Goal: Transaction & Acquisition: Purchase product/service

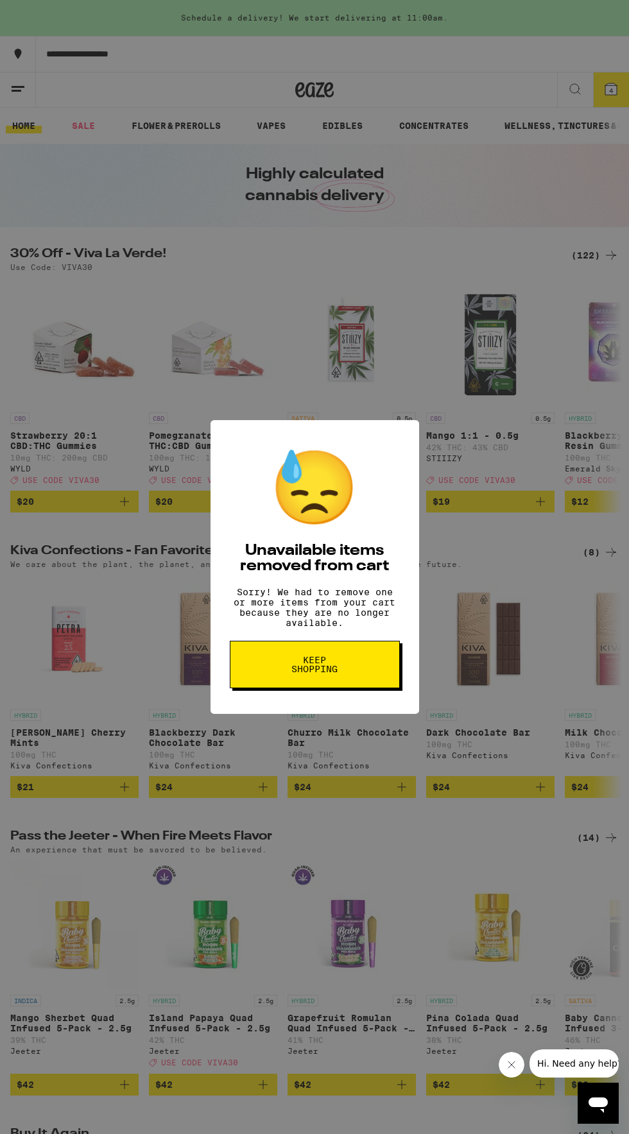
click at [316, 664] on span "Keep Shopping" at bounding box center [315, 665] width 66 height 18
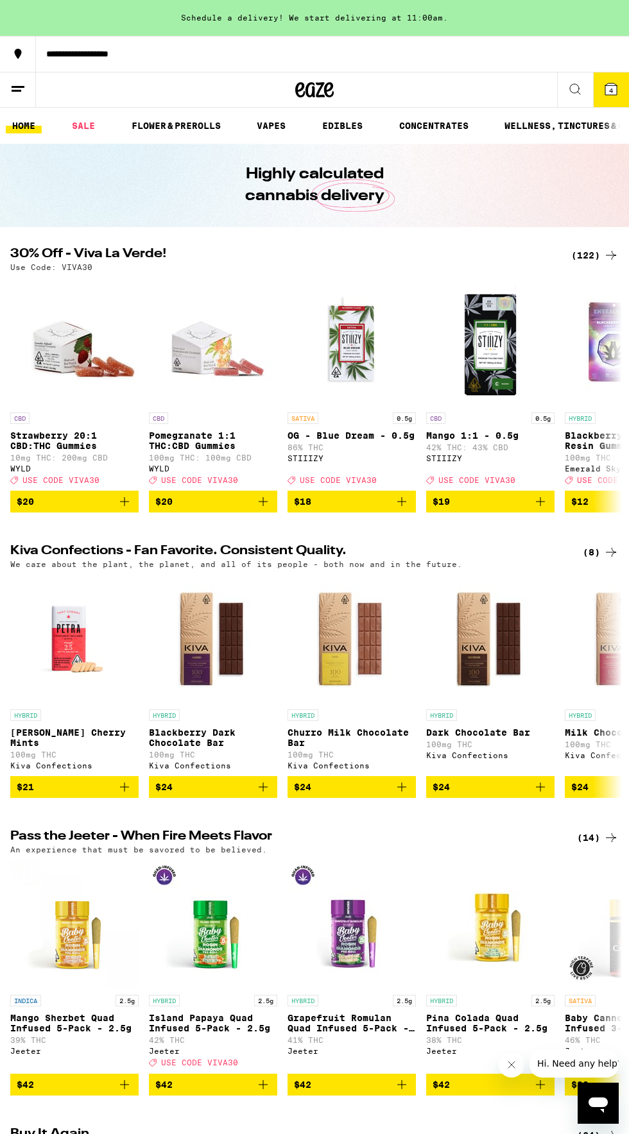
click at [611, 90] on span "4" at bounding box center [611, 91] width 4 height 8
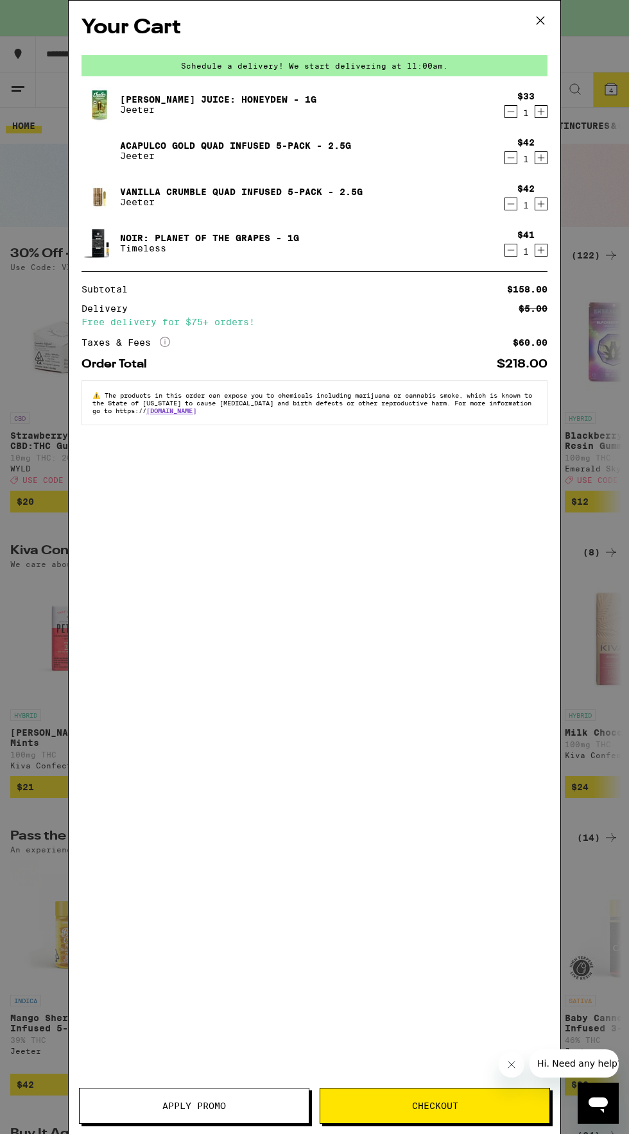
click at [511, 250] on icon "Decrement" at bounding box center [510, 250] width 7 height 0
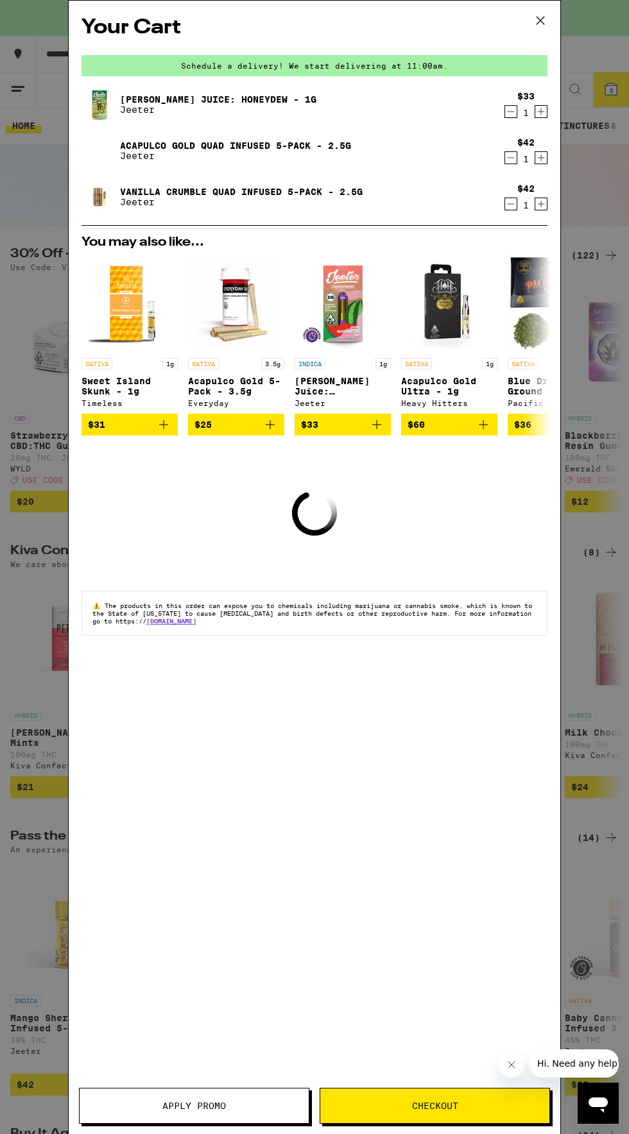
click at [516, 205] on icon "Decrement" at bounding box center [511, 203] width 12 height 15
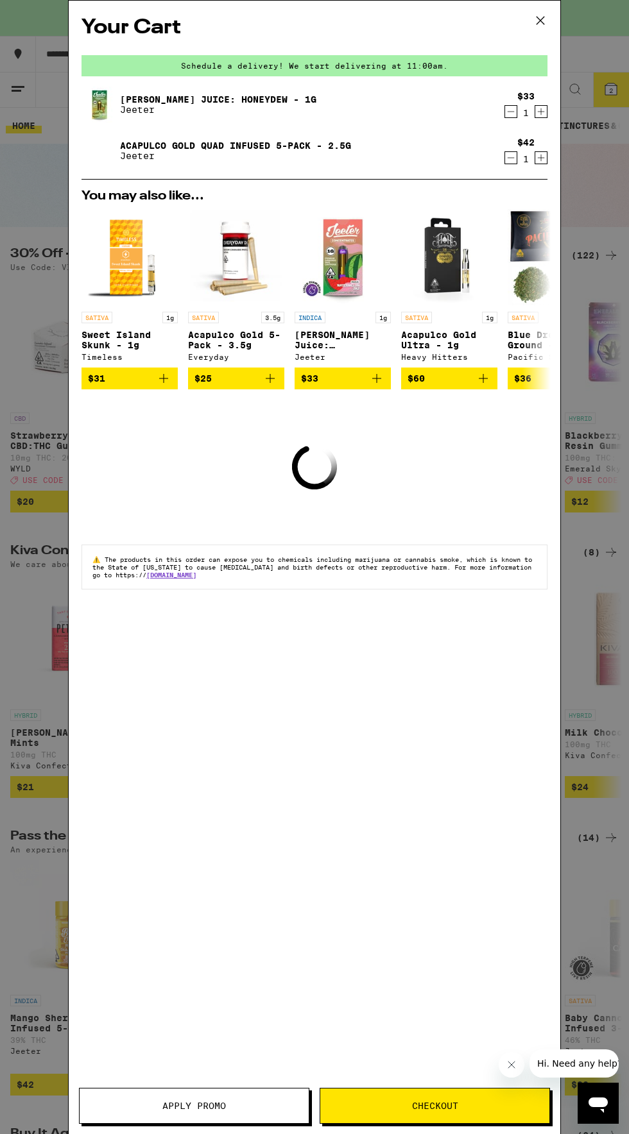
click at [511, 158] on icon "Decrement" at bounding box center [510, 158] width 7 height 0
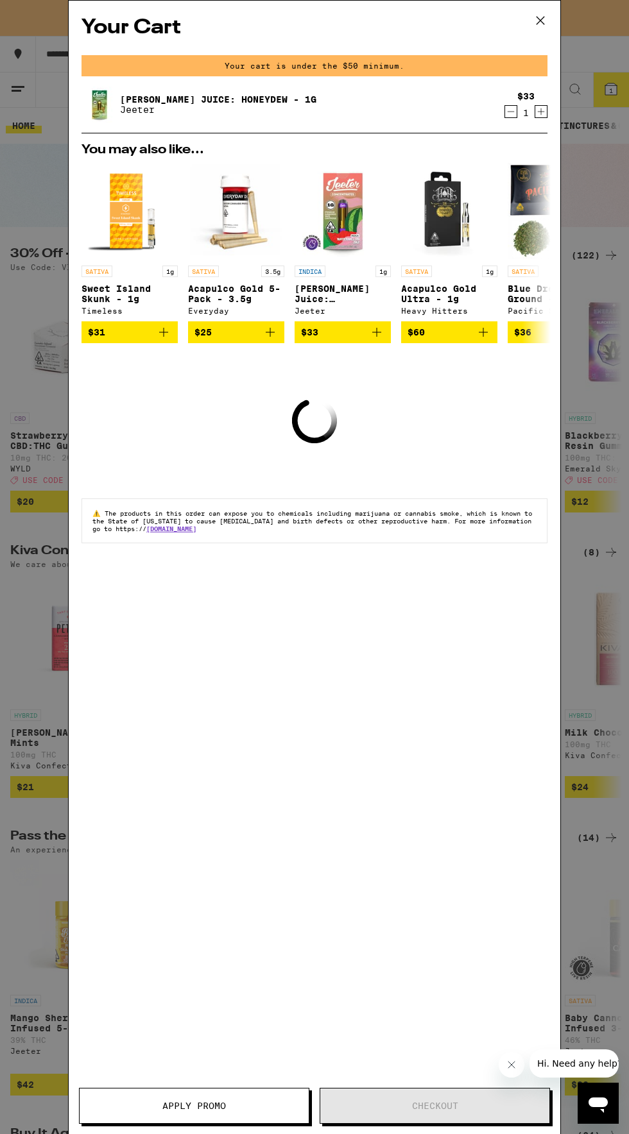
click at [506, 113] on icon "Decrement" at bounding box center [511, 111] width 12 height 15
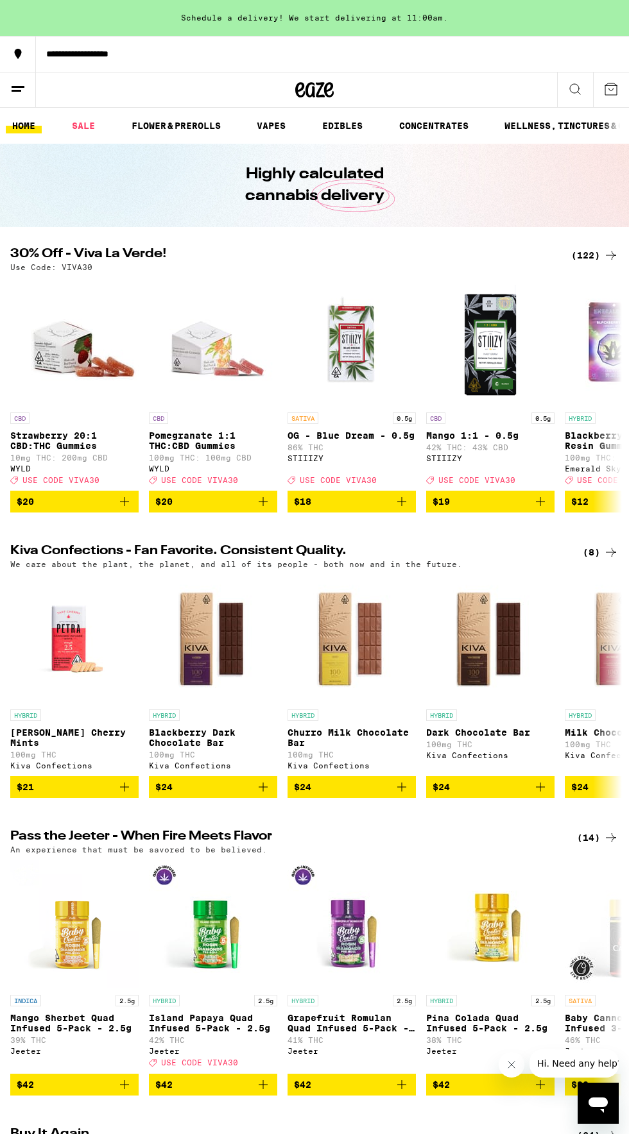
click at [593, 255] on div "(122)" at bounding box center [594, 255] width 47 height 15
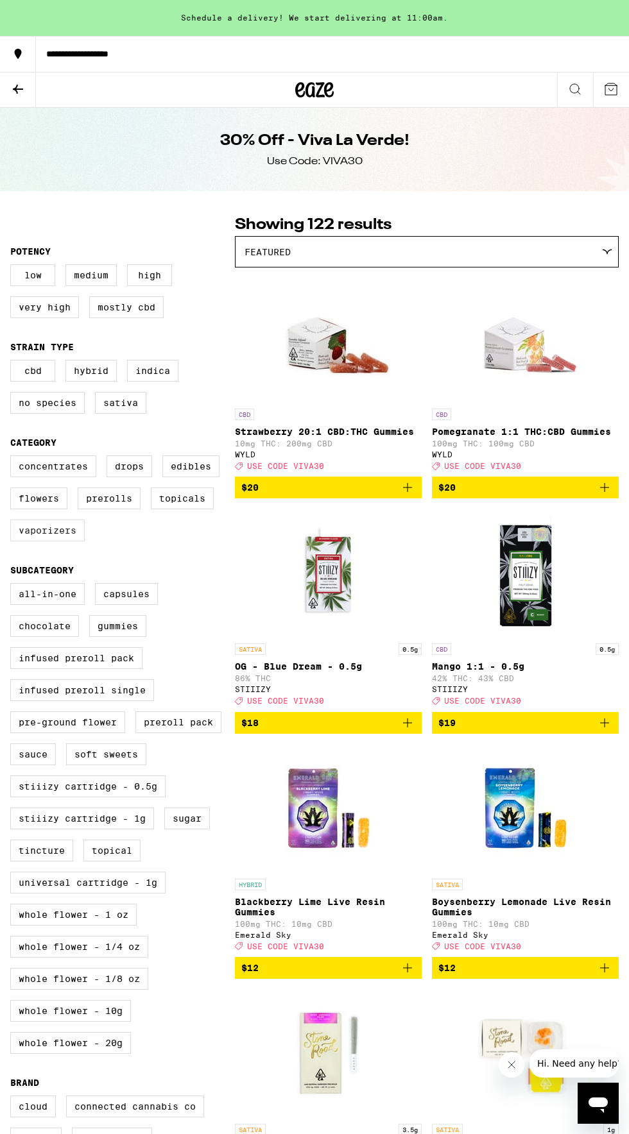
click at [58, 541] on label "Vaporizers" at bounding box center [47, 531] width 74 height 22
click at [13, 458] on input "Vaporizers" at bounding box center [13, 457] width 1 height 1
checkbox input "true"
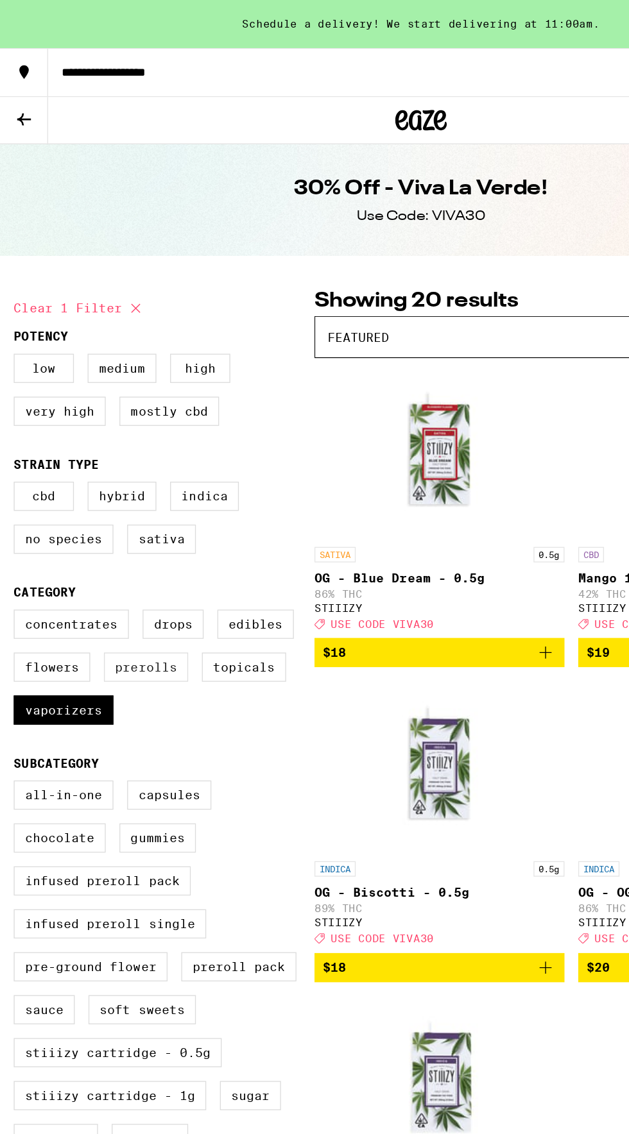
click at [103, 507] on label "Prerolls" at bounding box center [109, 499] width 63 height 22
click at [13, 458] on input "Prerolls" at bounding box center [13, 457] width 1 height 1
checkbox input "true"
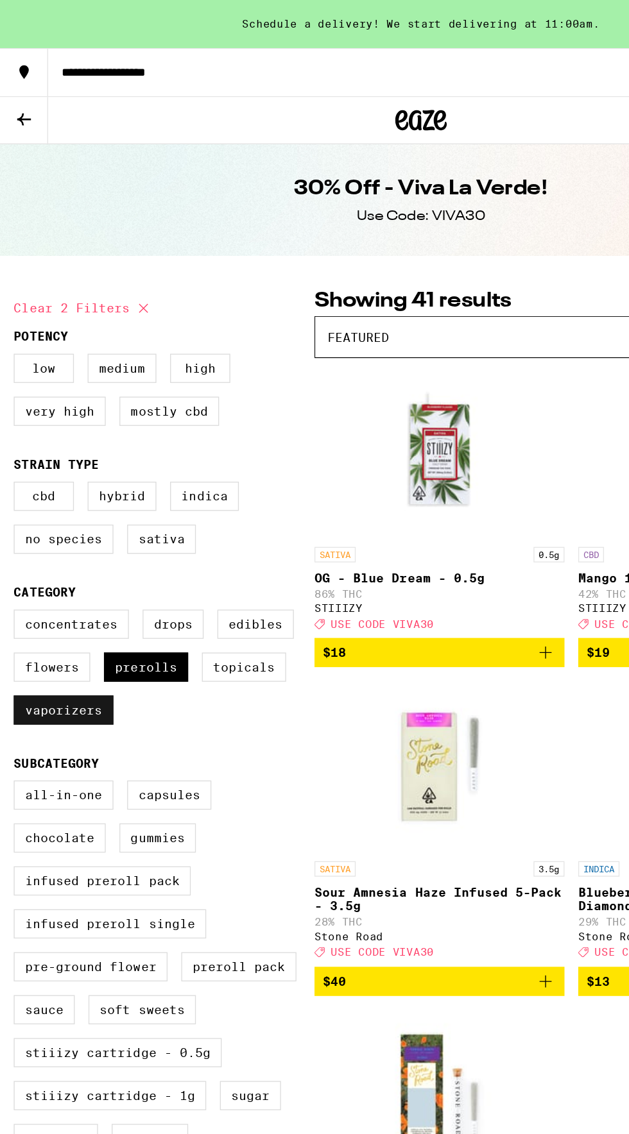
click at [54, 541] on label "Vaporizers" at bounding box center [47, 531] width 74 height 22
click at [13, 458] on input "Vaporizers" at bounding box center [13, 457] width 1 height 1
checkbox input "false"
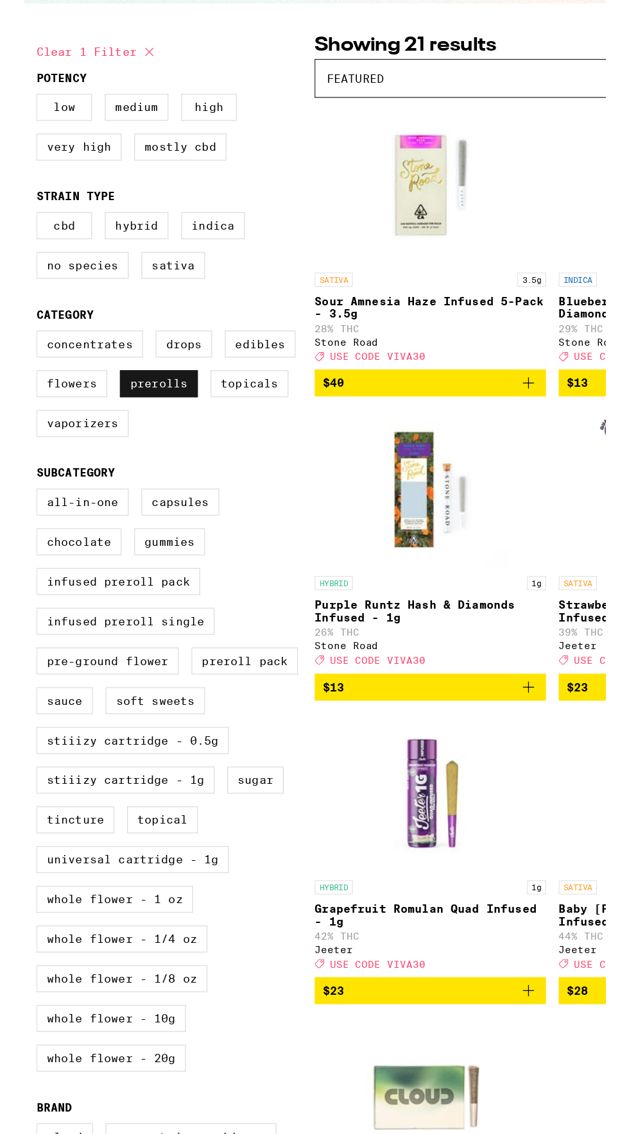
click at [123, 507] on label "Prerolls" at bounding box center [109, 499] width 63 height 22
click at [13, 458] on input "Prerolls" at bounding box center [13, 457] width 1 height 1
checkbox input "false"
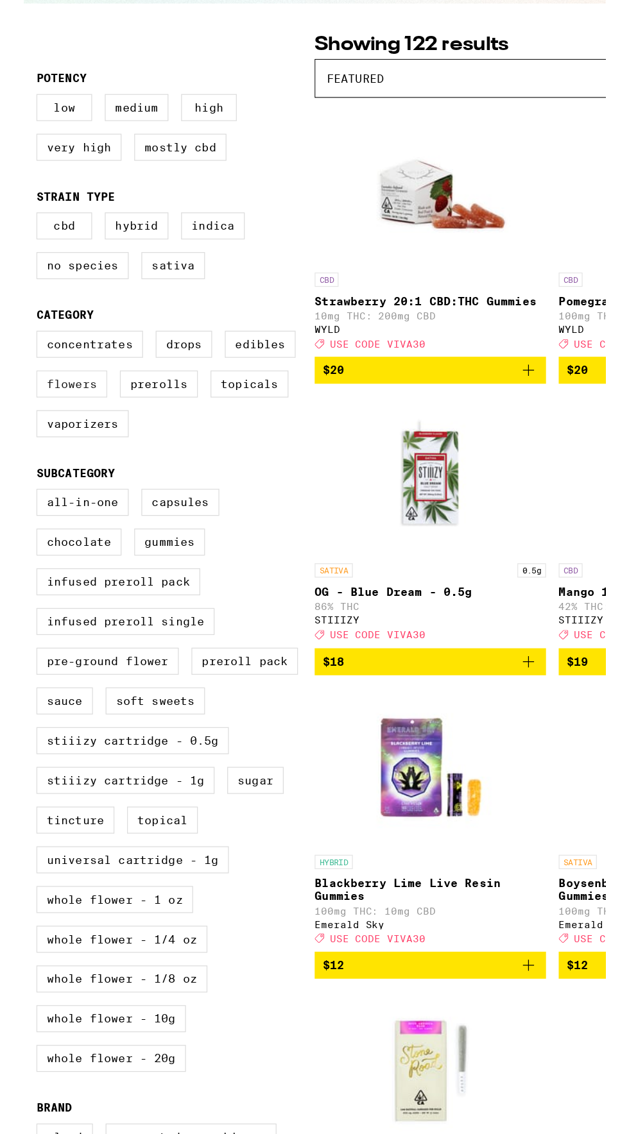
click at [47, 508] on label "Flowers" at bounding box center [38, 499] width 57 height 22
click at [13, 458] on input "Flowers" at bounding box center [13, 457] width 1 height 1
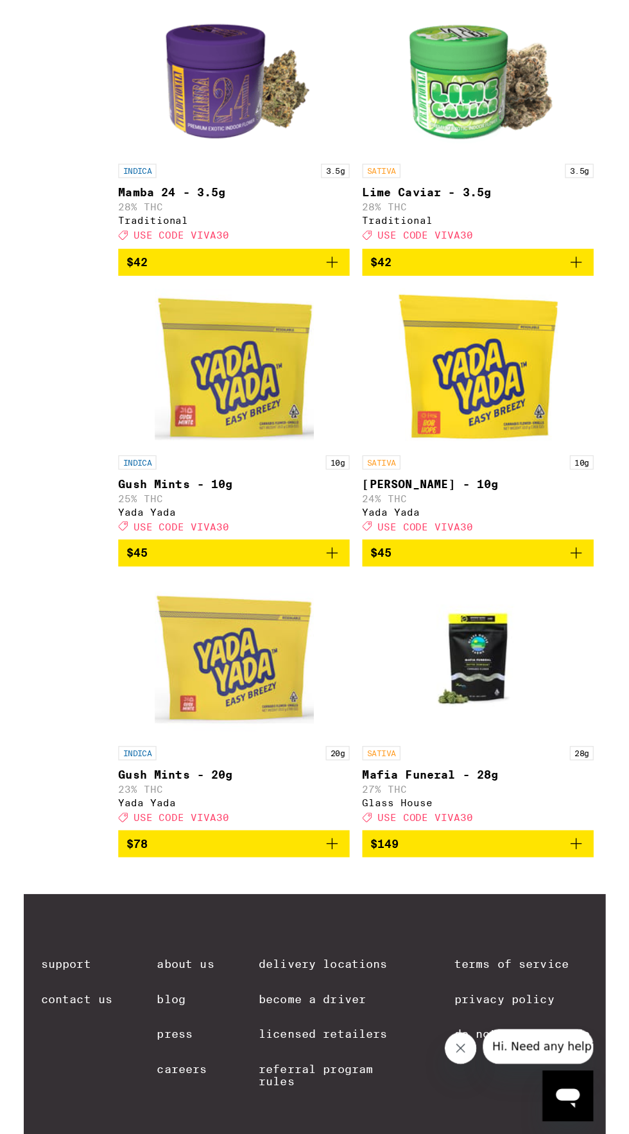
scroll to position [1154, 0]
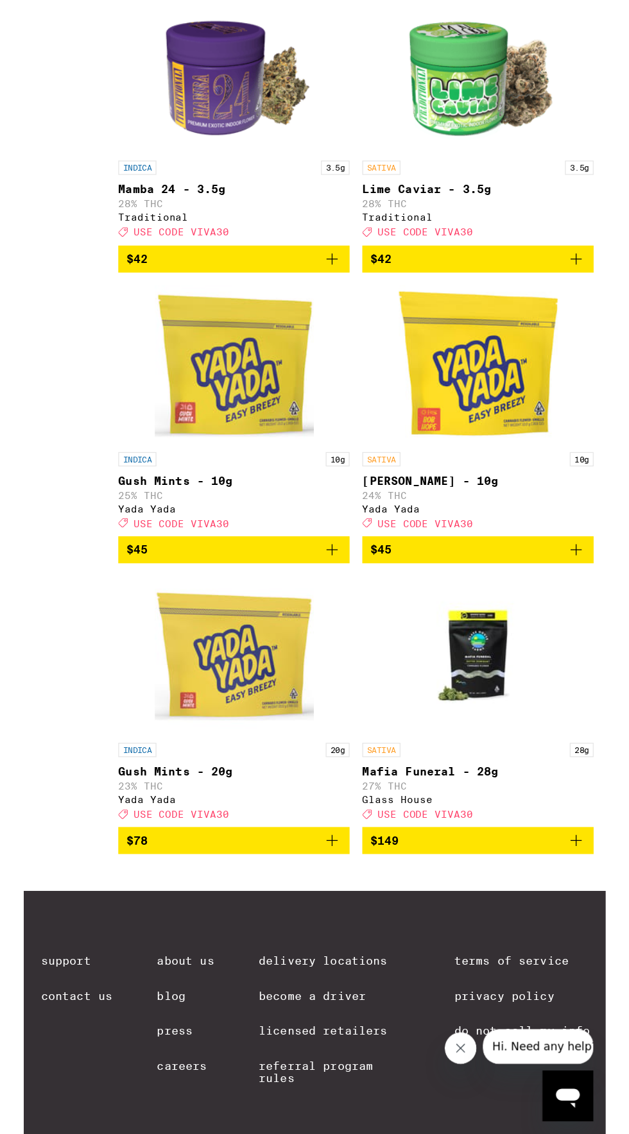
click at [497, 939] on p "Mafia Funeral - 28g" at bounding box center [525, 933] width 187 height 10
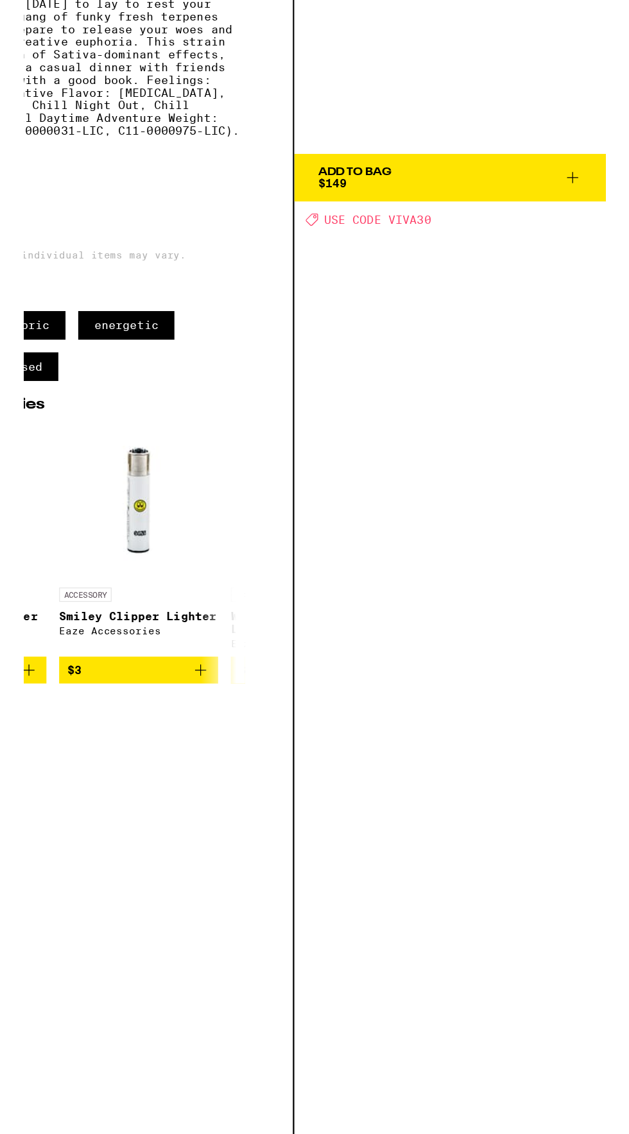
scroll to position [1177, 0]
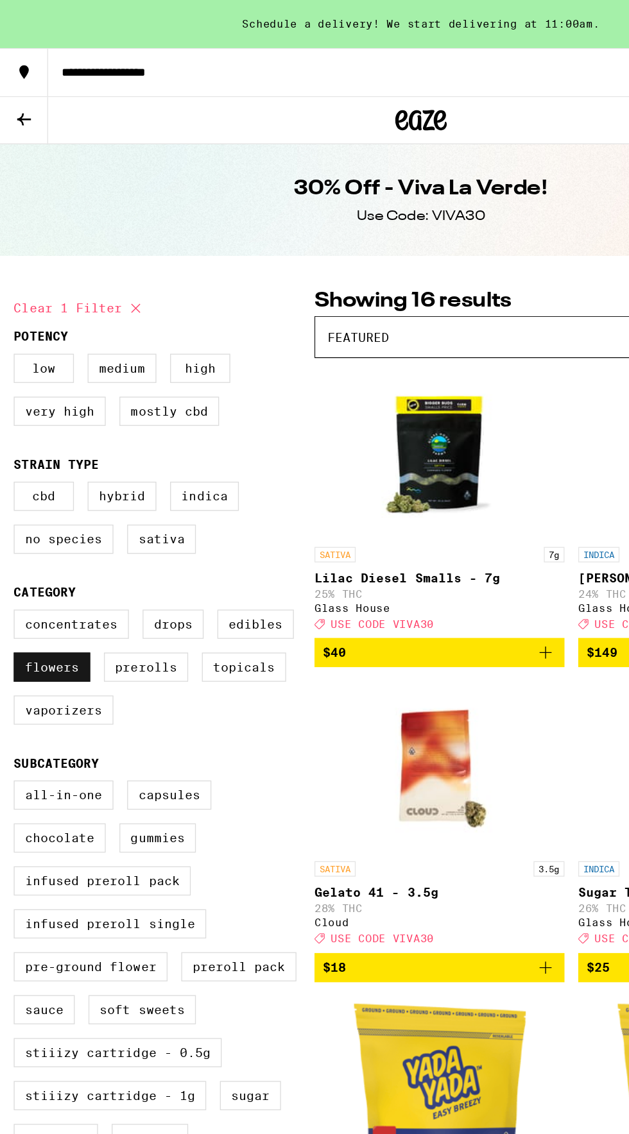
click at [46, 509] on label "Flowers" at bounding box center [38, 499] width 57 height 22
click at [13, 458] on input "Flowers" at bounding box center [13, 457] width 1 height 1
checkbox input "false"
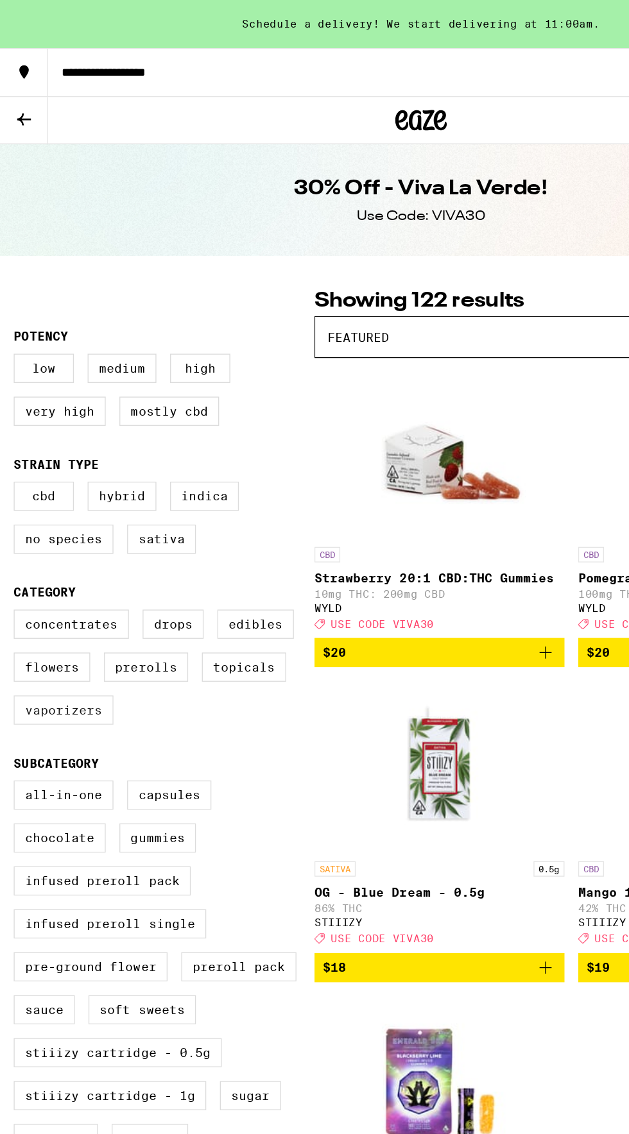
click at [44, 538] on label "Vaporizers" at bounding box center [47, 531] width 74 height 22
click at [13, 458] on input "Vaporizers" at bounding box center [13, 457] width 1 height 1
checkbox input "true"
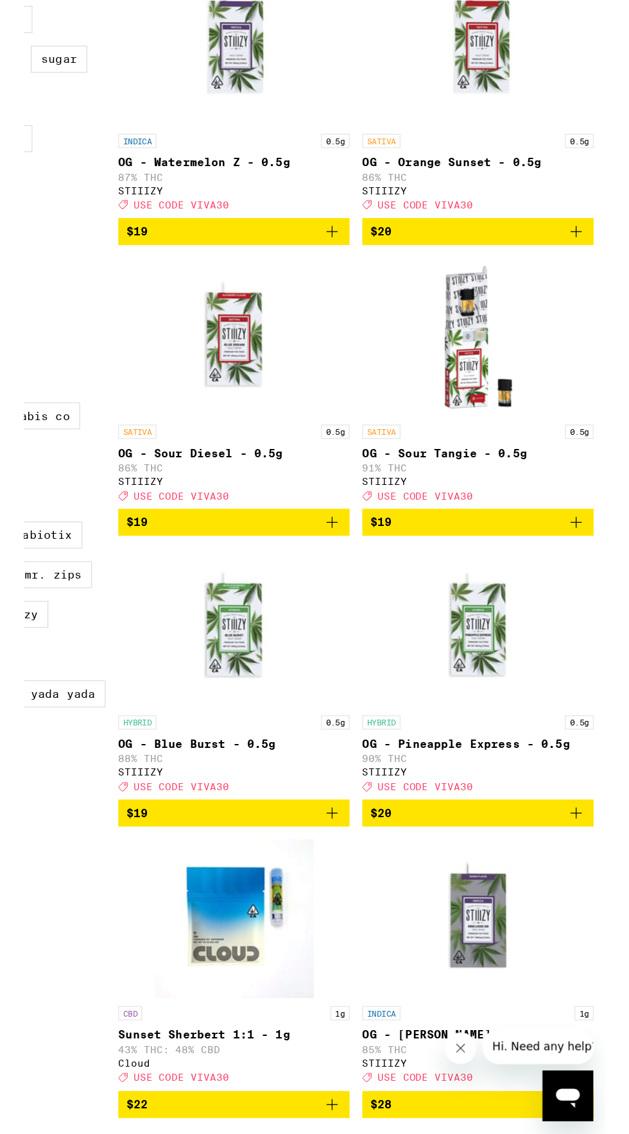
scroll to position [461, 0]
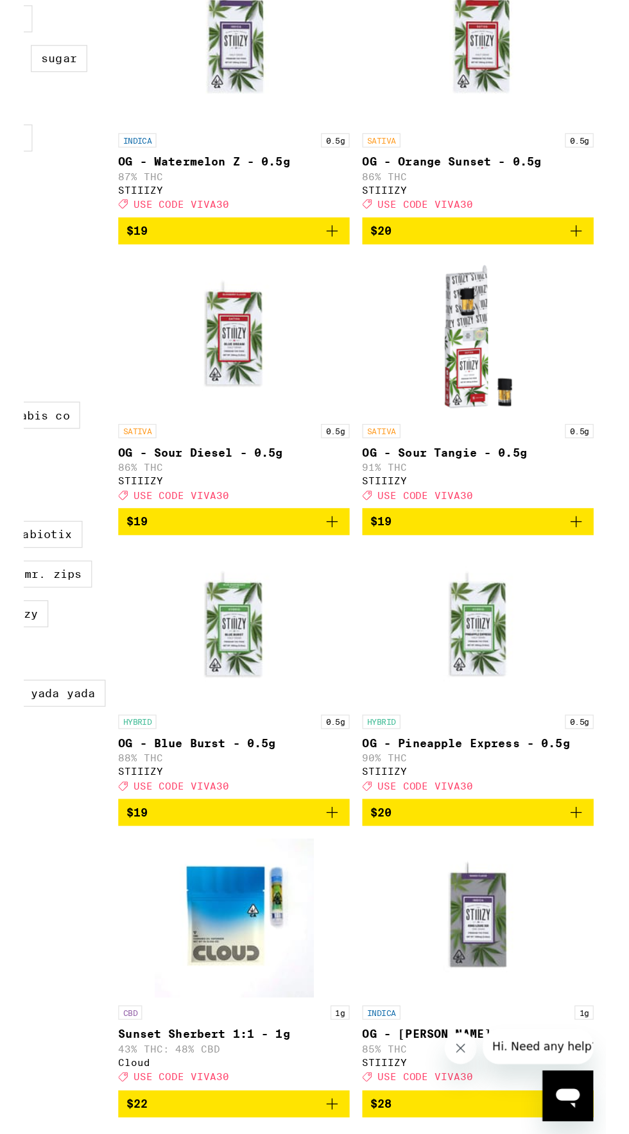
click at [488, 1116] on img "Open page for OG - King Louis XIII - 1g from STIIIZY" at bounding box center [525, 1051] width 128 height 128
